Goal: Navigation & Orientation: Find specific page/section

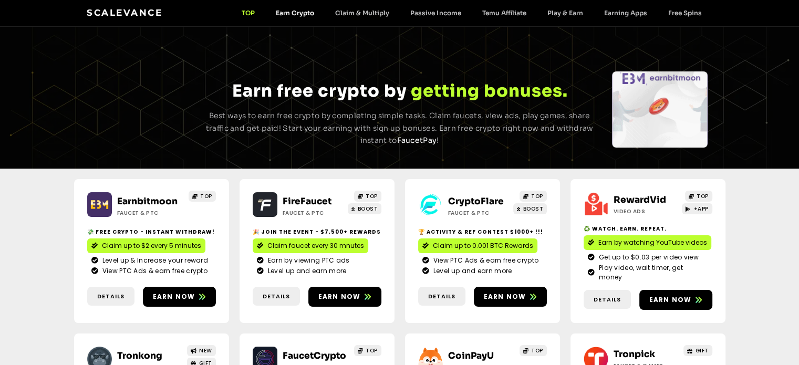
click at [304, 12] on link "Earn Crypto" at bounding box center [294, 13] width 59 height 8
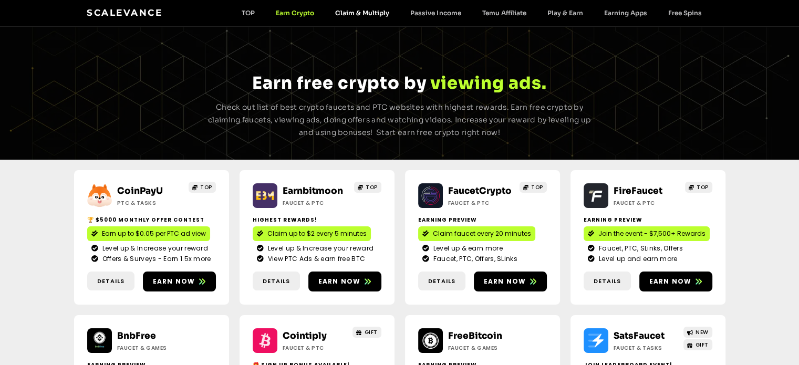
click at [361, 15] on link "Claim & Multiply" at bounding box center [362, 13] width 75 height 8
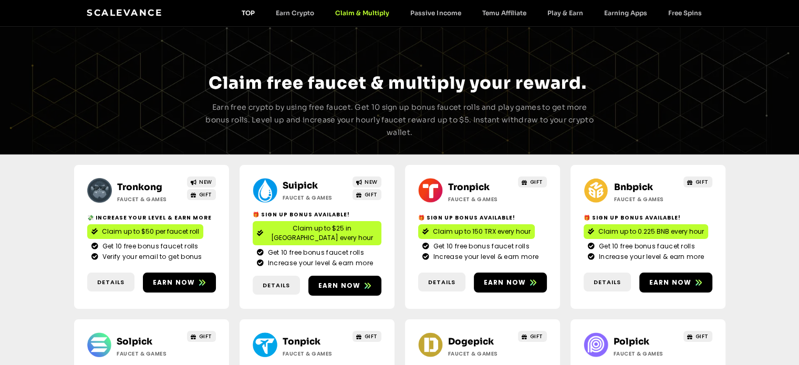
click at [249, 14] on link "TOP" at bounding box center [248, 13] width 34 height 8
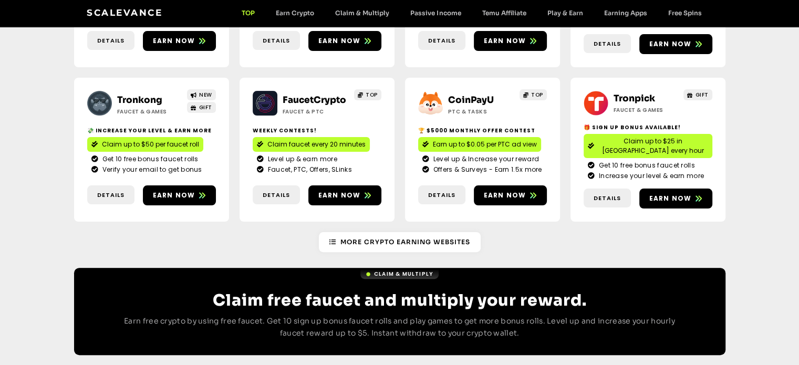
scroll to position [263, 0]
